Goal: Answer question/provide support

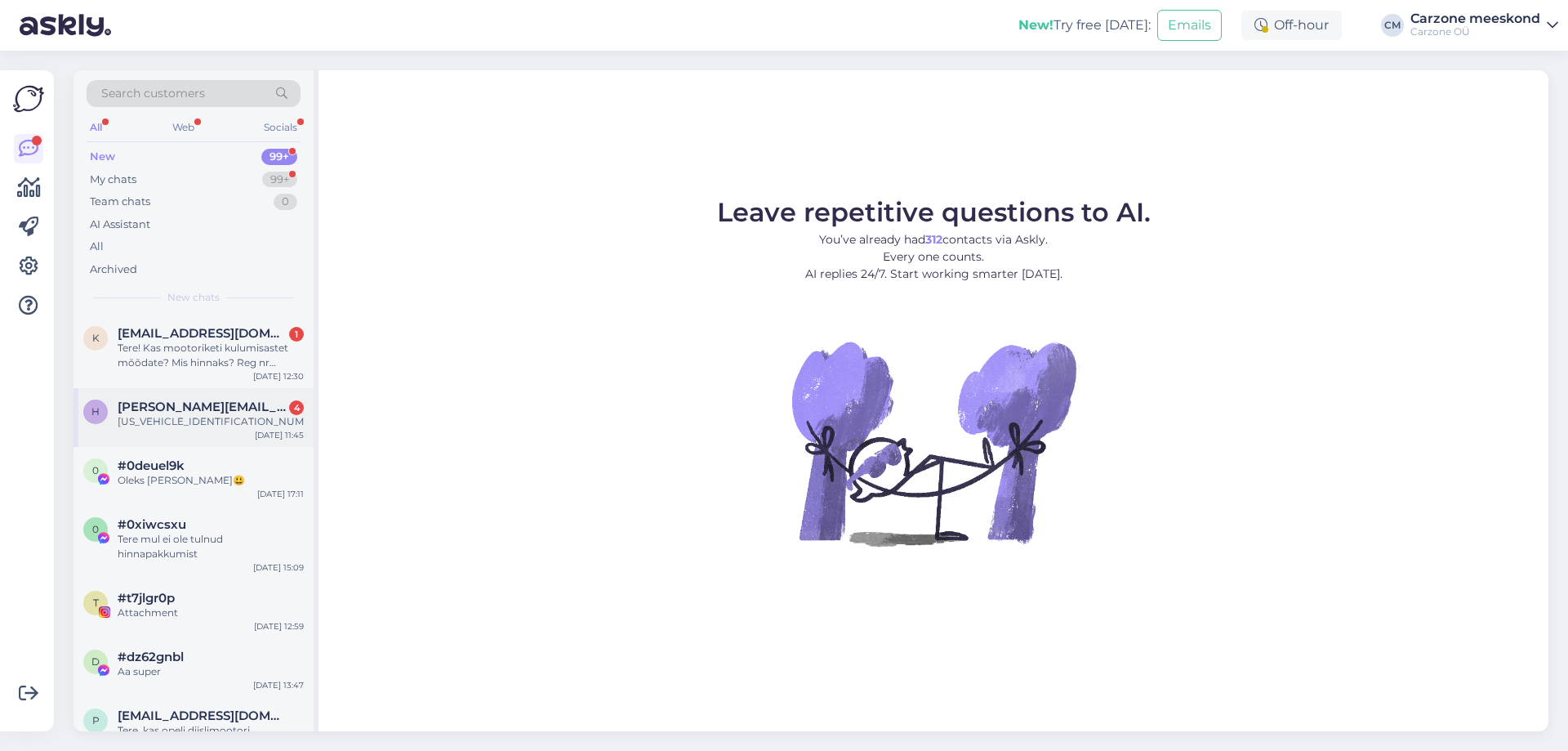
click at [212, 344] on div "Tere! Kas mootoriketi kulumisastet mõõdate? Mis hinnaks? Reg nr 385FHL" at bounding box center [210, 356] width 186 height 29
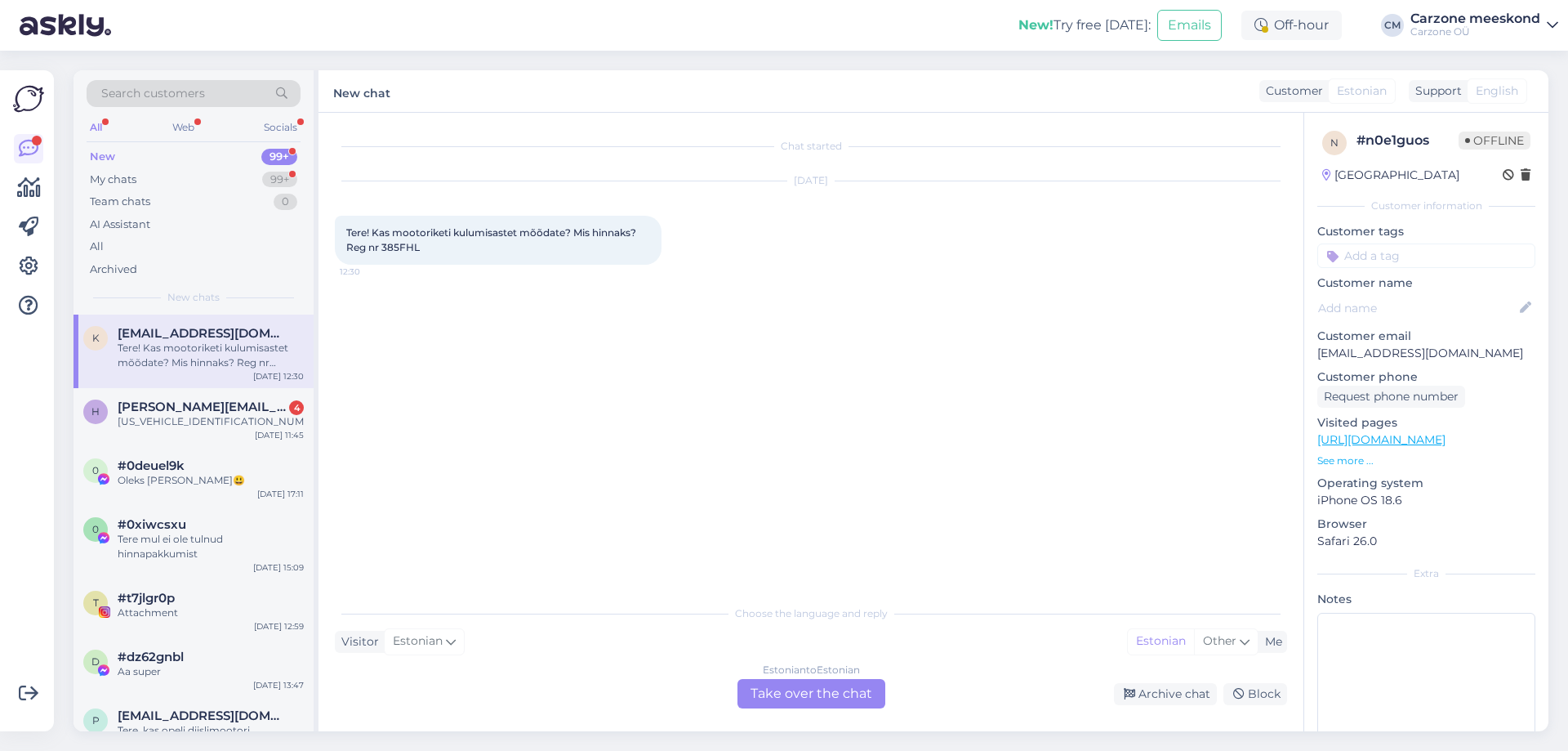
click at [782, 699] on div "Estonian to Estonian Take over the chat" at bounding box center [811, 694] width 148 height 29
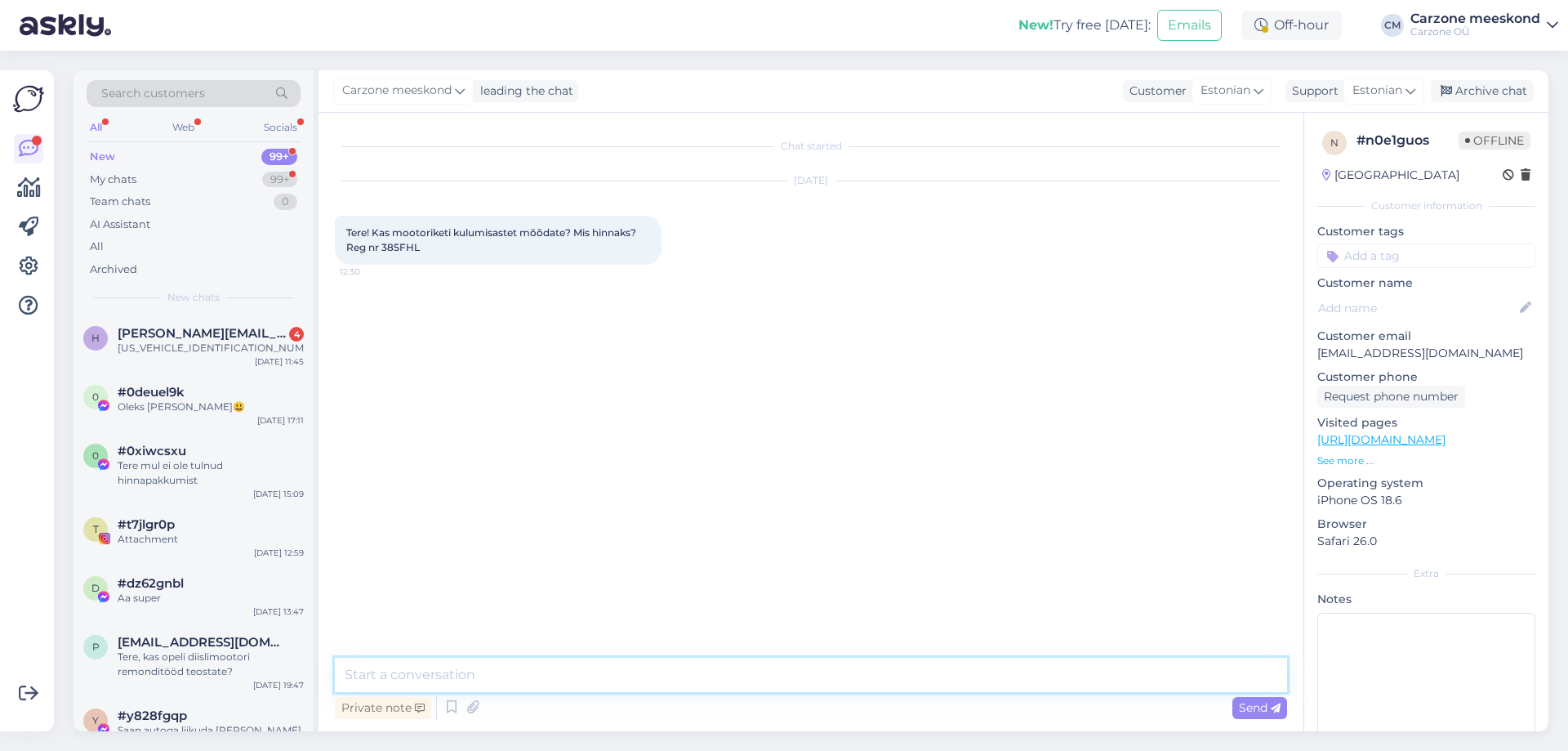
click at [691, 673] on textarea at bounding box center [811, 674] width 952 height 34
click at [402, 244] on span "Tere! Kas mootoriketi kulumisastet mõõdate? Mis hinnaks? Reg nr 385FHL" at bounding box center [492, 240] width 292 height 27
copy span "385FHL"
click at [730, 678] on textarea at bounding box center [811, 674] width 952 height 34
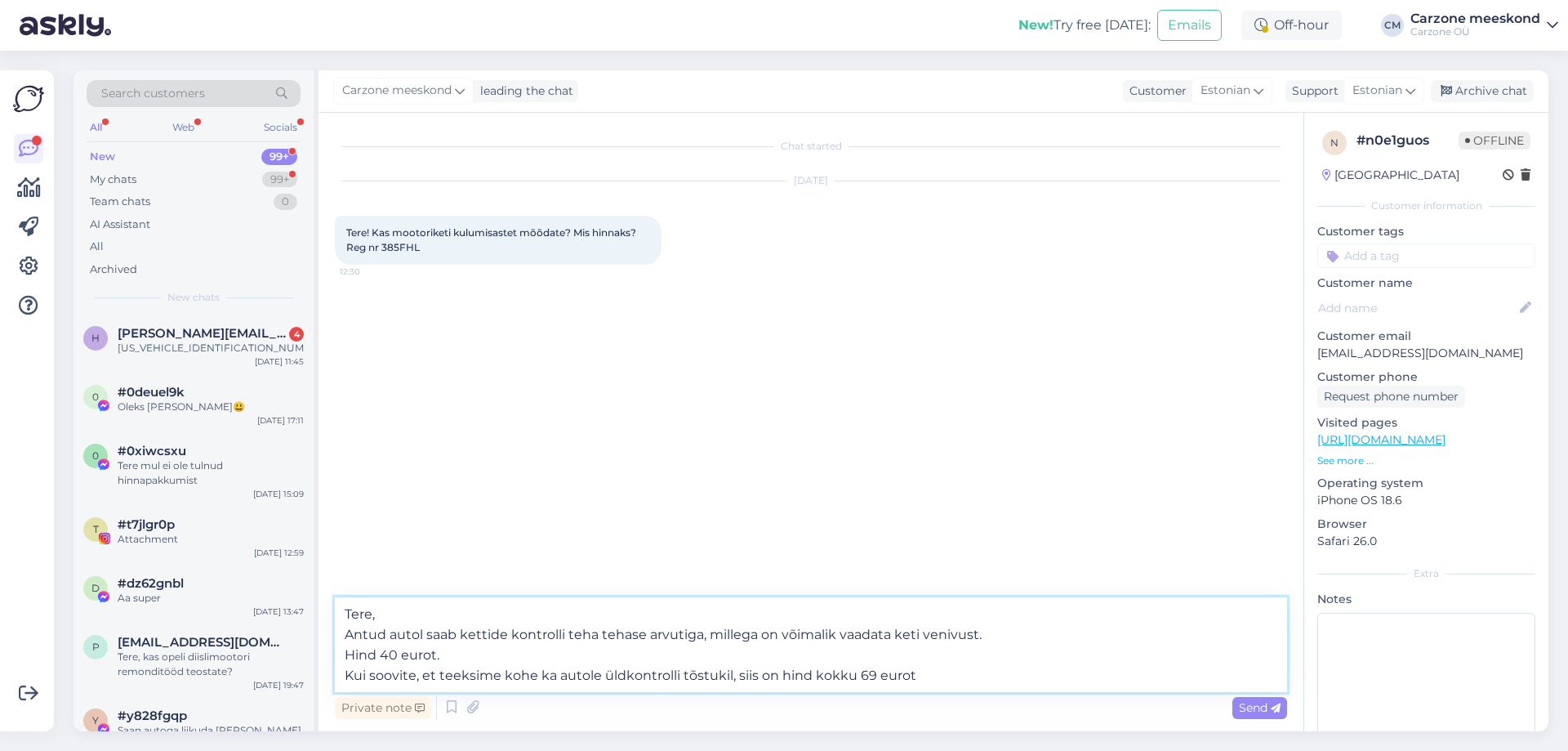
type textarea "Tere, Antud autol saab kettide kontrolli teha tehase arvutiga, millega on võima…"
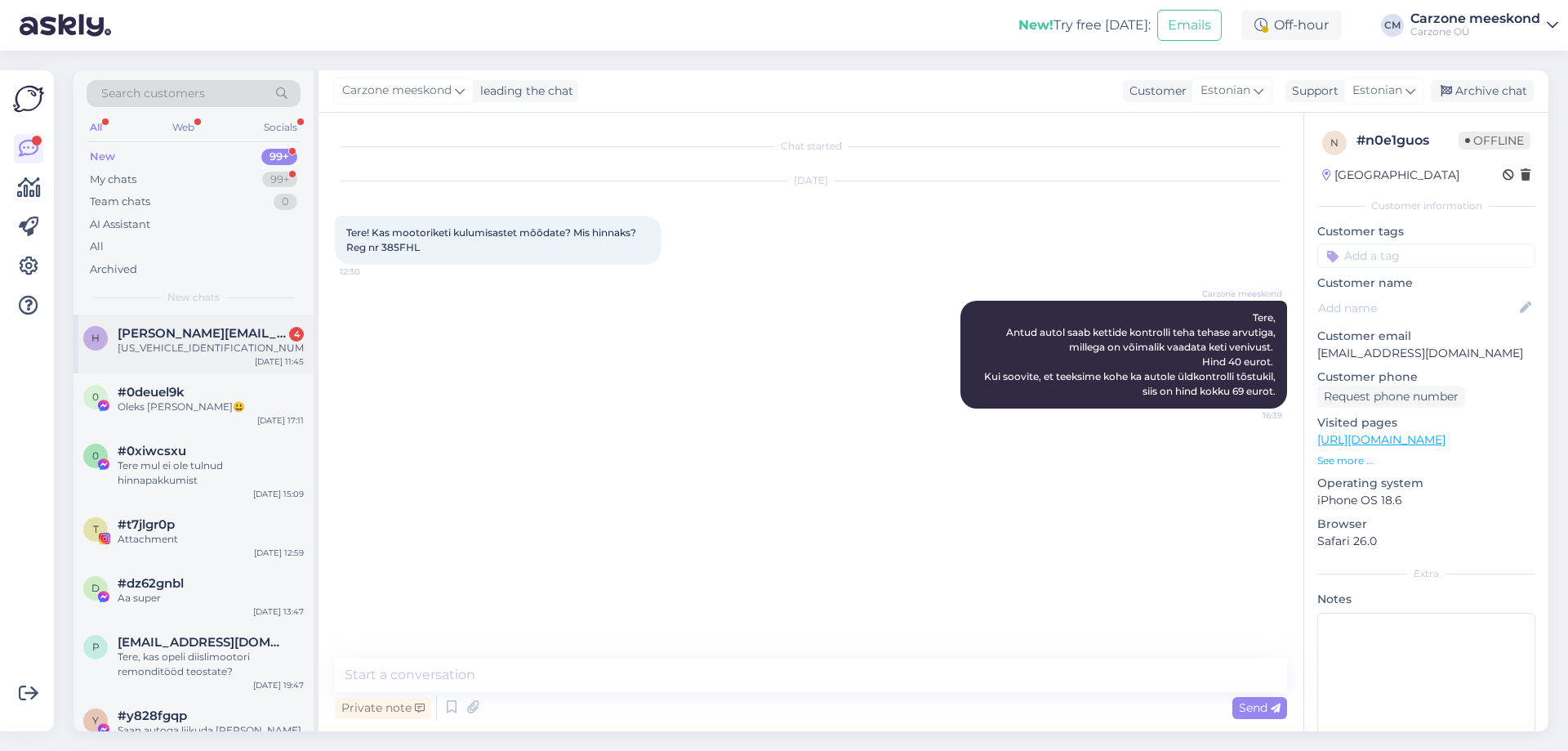
click at [222, 330] on span "[PERSON_NAME][EMAIL_ADDRESS][DOMAIN_NAME]" at bounding box center [201, 332] width 169 height 15
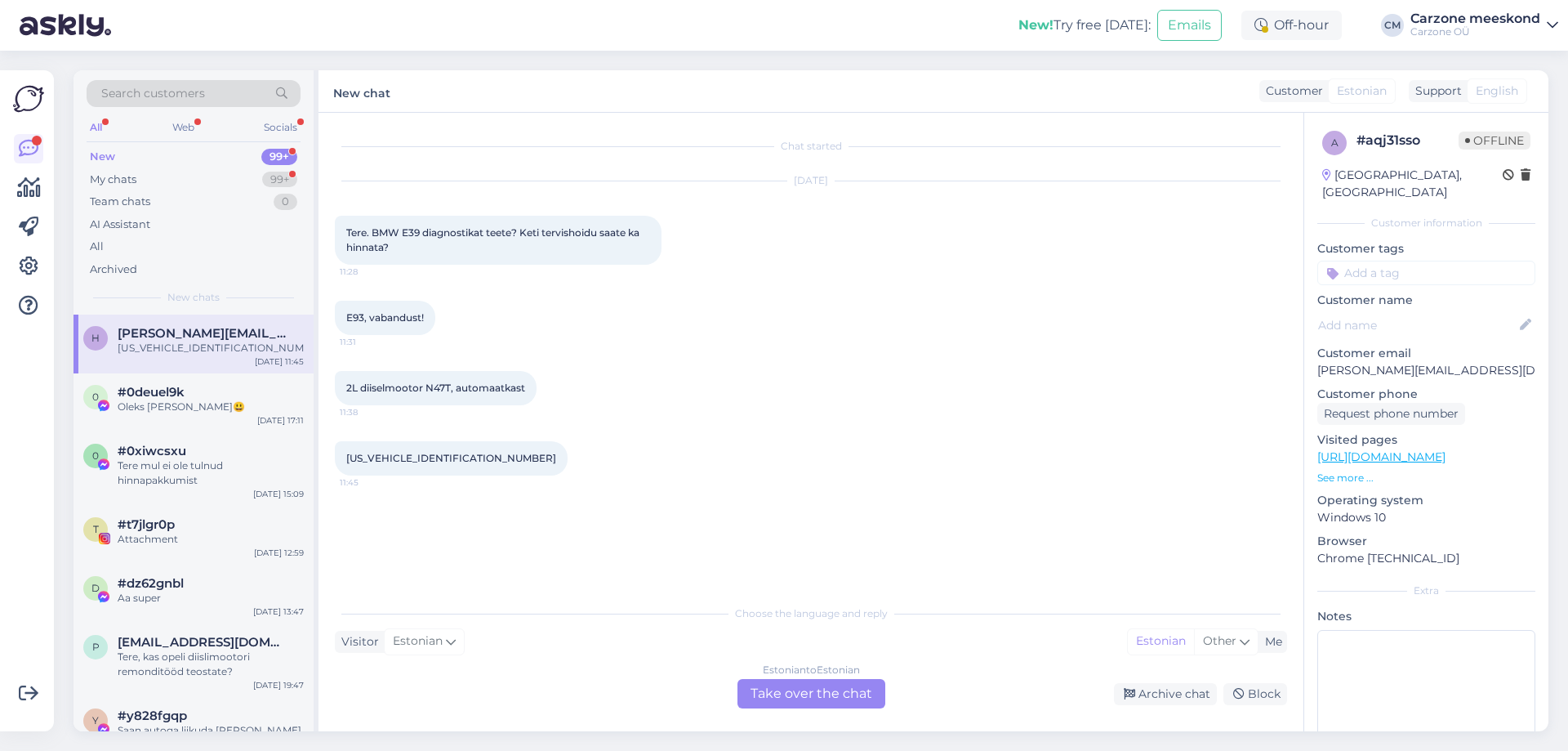
click at [561, 545] on div "Chat started [DATE] Tere. BMW E39 diagnostikat teete? Keti tervishoidu saate ka…" at bounding box center [818, 355] width 967 height 453
